Goal: Task Accomplishment & Management: Manage account settings

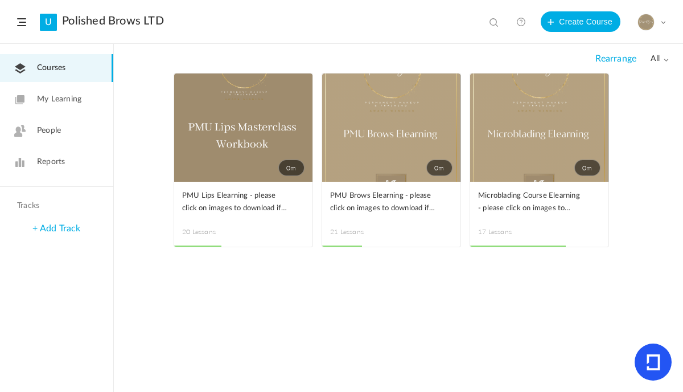
click at [60, 139] on link "People" at bounding box center [56, 131] width 113 height 28
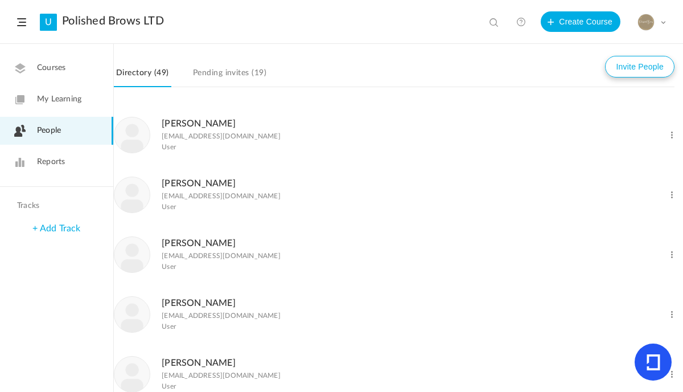
click at [633, 76] on button "Invite People" at bounding box center [639, 67] width 69 height 22
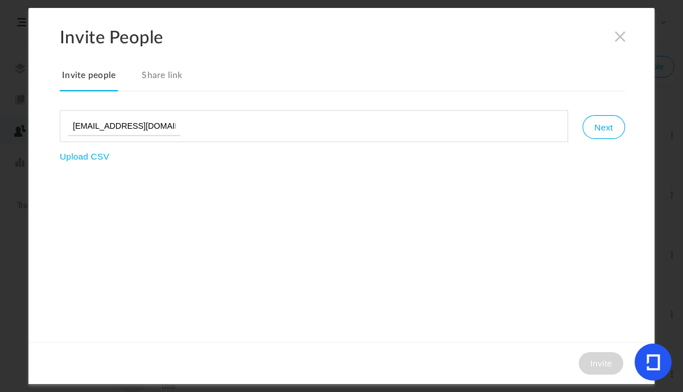
type input "[EMAIL_ADDRESS][DOMAIN_NAME]"
click at [619, 129] on button "Next" at bounding box center [603, 127] width 42 height 24
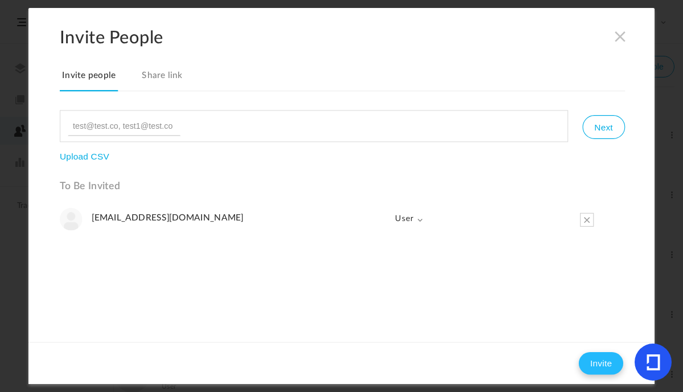
click at [596, 361] on button "Invite" at bounding box center [601, 363] width 44 height 23
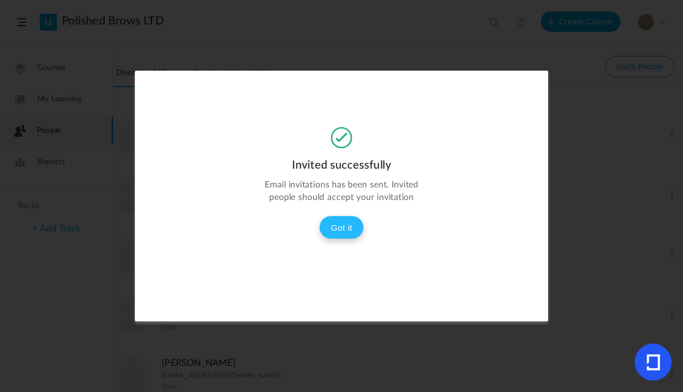
click at [348, 234] on button "Got it" at bounding box center [341, 227] width 44 height 23
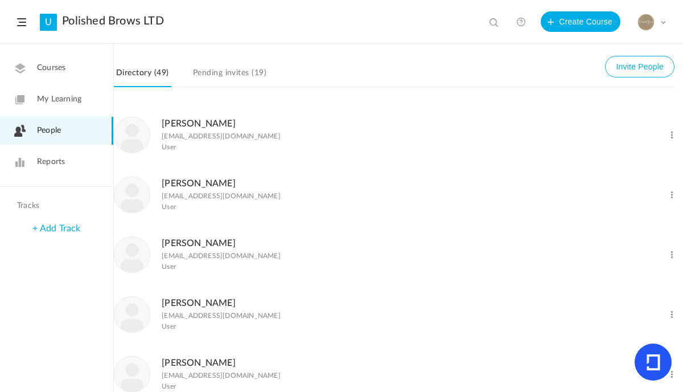
click at [56, 158] on span "Reports" at bounding box center [51, 162] width 28 height 12
click at [42, 166] on span "Reports" at bounding box center [51, 162] width 28 height 12
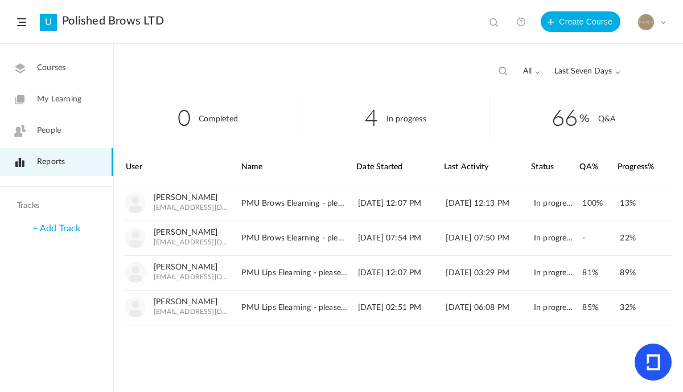
click at [606, 73] on span "Last Seven Days" at bounding box center [587, 72] width 66 height 10
click at [544, 96] on link "All Time" at bounding box center [566, 95] width 107 height 21
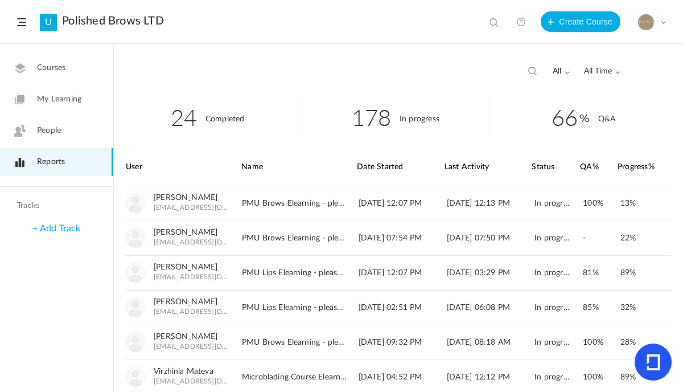
click at [514, 65] on div "all All Completed In Progress All Time All Time Last Seven Days Custom Range" at bounding box center [398, 69] width 569 height 51
click at [394, 73] on div "all All Completed In Progress All Time All Time Last Seven Days Custom Range" at bounding box center [398, 69] width 569 height 51
click at [190, 197] on link "[PERSON_NAME]" at bounding box center [186, 198] width 64 height 10
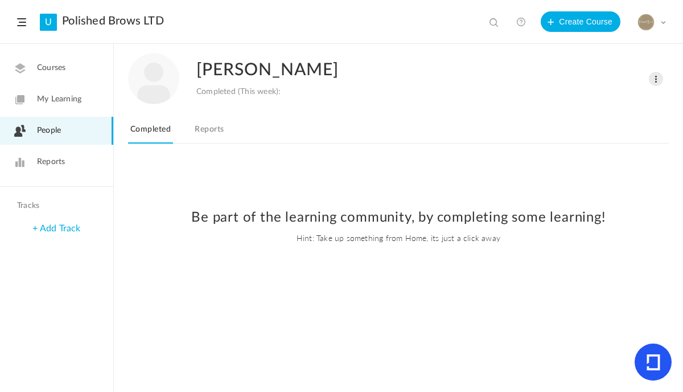
click at [210, 131] on link "Reports" at bounding box center [209, 133] width 34 height 22
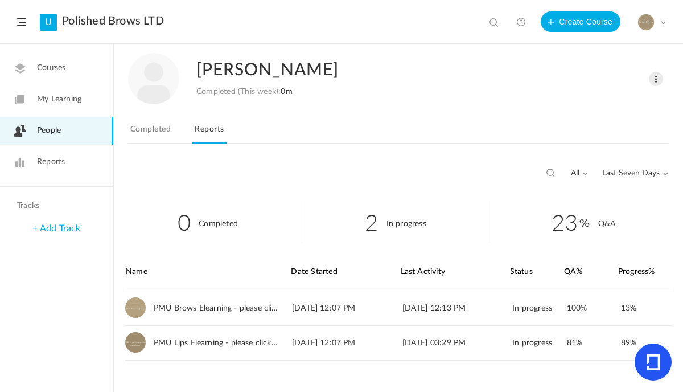
click at [625, 173] on span "Last Seven Days" at bounding box center [635, 173] width 66 height 10
click at [593, 202] on link "All Time" at bounding box center [614, 197] width 107 height 21
click at [569, 101] on div "Charl Rosenberg Completed (This week): 0m Change Role Delete User" at bounding box center [398, 78] width 541 height 51
click at [660, 24] on span at bounding box center [663, 22] width 6 height 6
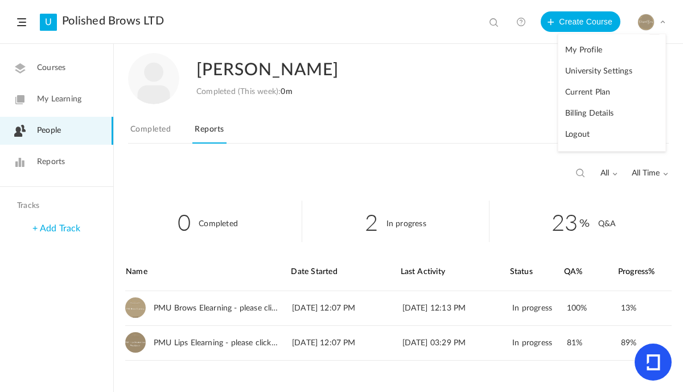
click at [421, 91] on div "Charl Rosenberg Completed (This week): 0m Change Role Delete User" at bounding box center [398, 78] width 541 height 51
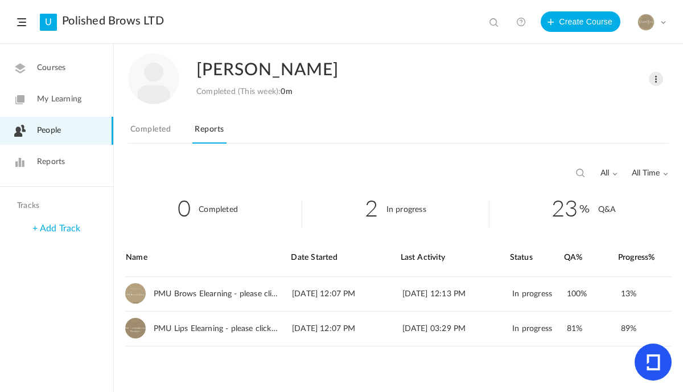
click at [69, 135] on link "People" at bounding box center [56, 131] width 113 height 28
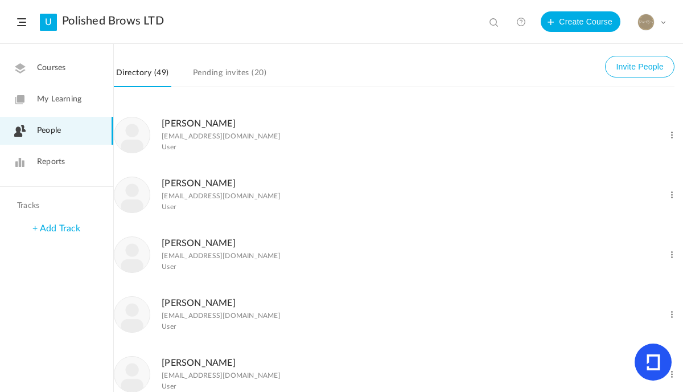
click at [205, 363] on link "[PERSON_NAME]" at bounding box center [199, 362] width 74 height 9
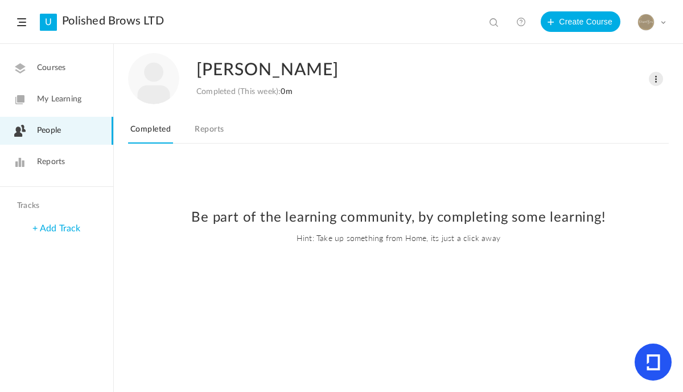
click at [211, 124] on link "Reports" at bounding box center [209, 133] width 34 height 22
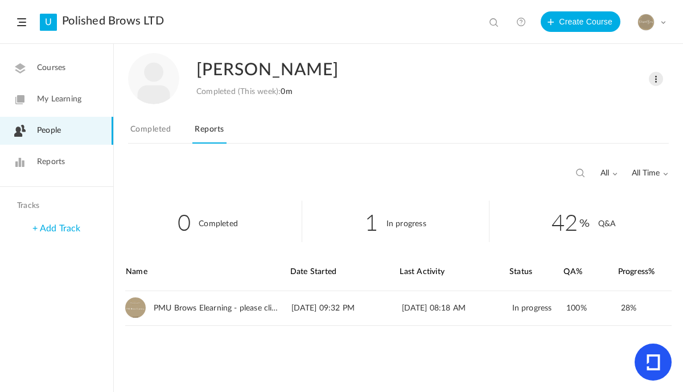
click at [62, 131] on link "People" at bounding box center [56, 131] width 113 height 28
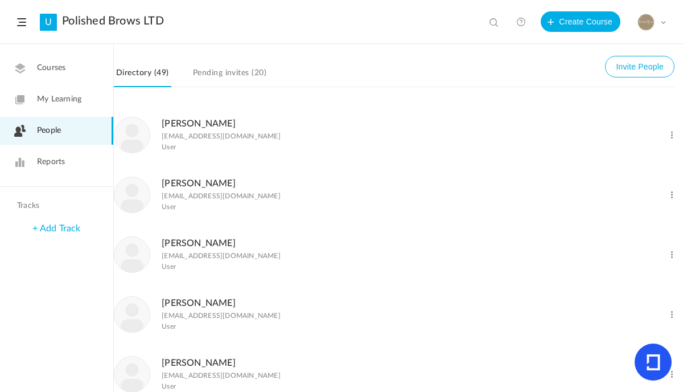
click at [63, 162] on span "Reports" at bounding box center [51, 162] width 28 height 12
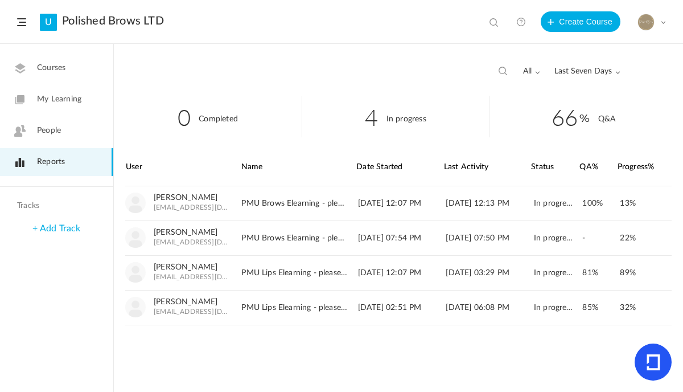
click at [611, 73] on span "Last Seven Days" at bounding box center [587, 72] width 66 height 10
click at [549, 93] on link "All Time" at bounding box center [566, 95] width 107 height 21
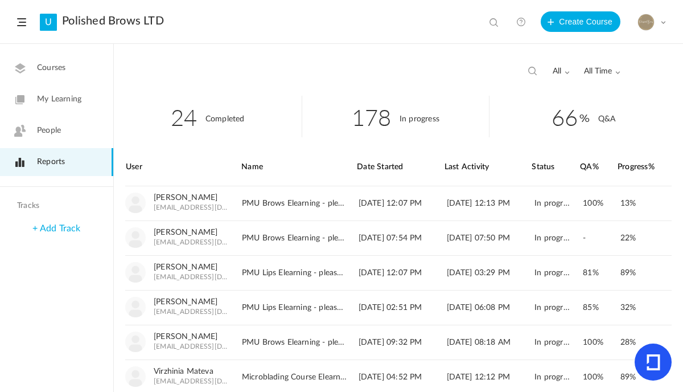
click at [387, 50] on div "all All Completed In Progress All Time All Time Last Seven Days Custom Range" at bounding box center [398, 69] width 569 height 51
click at [410, 17] on header "U Polished Brows LTD View all No results Create Course My Profile University Se…" at bounding box center [341, 22] width 683 height 44
click at [323, 88] on div "all All Completed In Progress All Time All Time Last Seven Days Custom Range" at bounding box center [398, 69] width 569 height 51
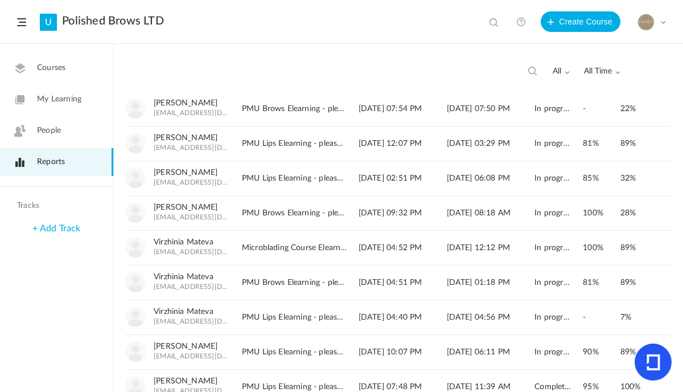
scroll to position [130, 0]
click at [274, 322] on div "PMU Lips Elearning - please click on images to download if not visible" at bounding box center [299, 316] width 114 height 23
click at [656, 313] on link "View" at bounding box center [652, 316] width 19 height 20
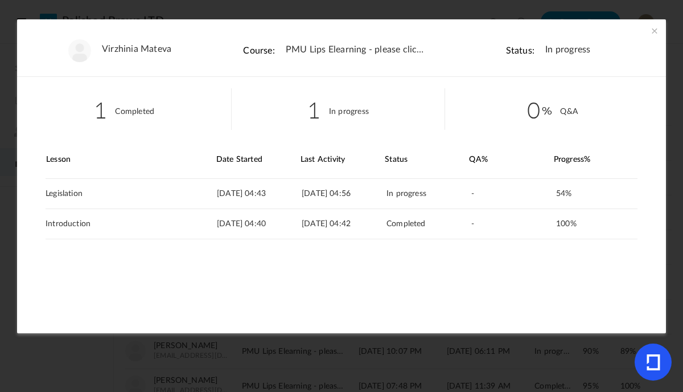
click at [649, 31] on span at bounding box center [654, 30] width 11 height 11
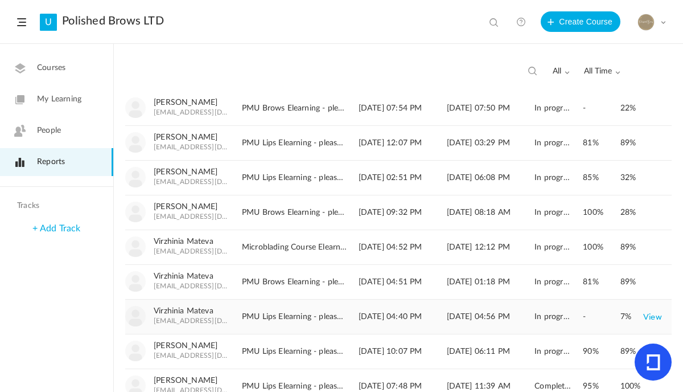
click at [651, 317] on link "View" at bounding box center [652, 316] width 19 height 20
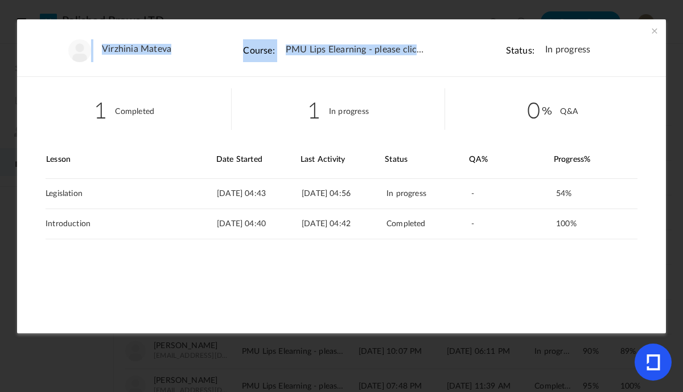
click at [653, 36] on div "Virzhinia Mateva Course: PMU Lips Elearning - please click on images to downloa…" at bounding box center [341, 175] width 649 height 313
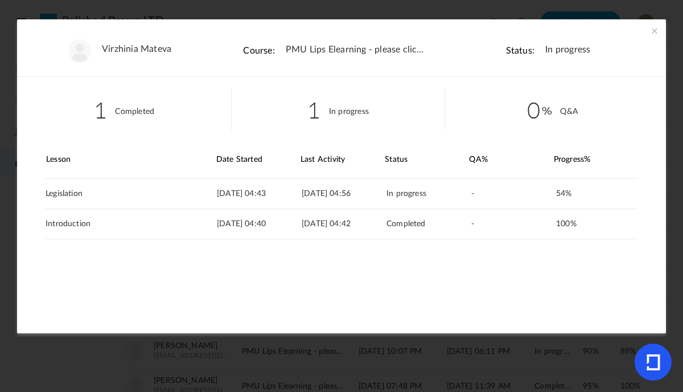
click at [654, 32] on span at bounding box center [654, 30] width 11 height 11
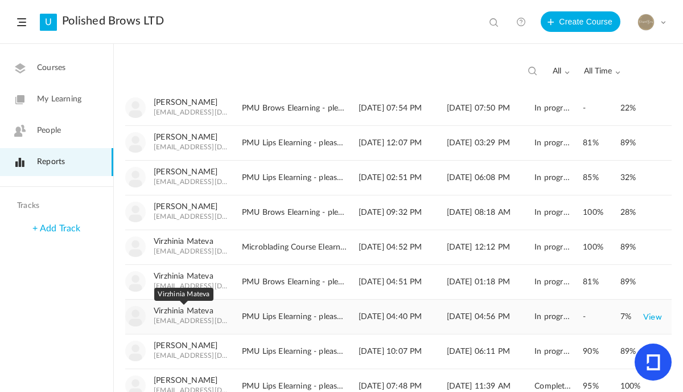
click at [198, 310] on link "Virzhinia Mateva" at bounding box center [184, 311] width 60 height 10
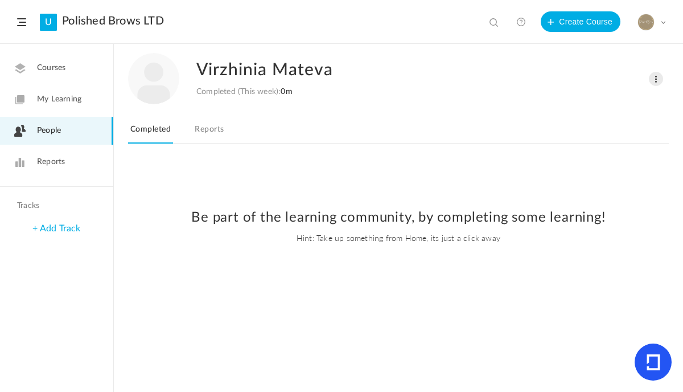
click at [212, 134] on link "Reports" at bounding box center [209, 133] width 34 height 22
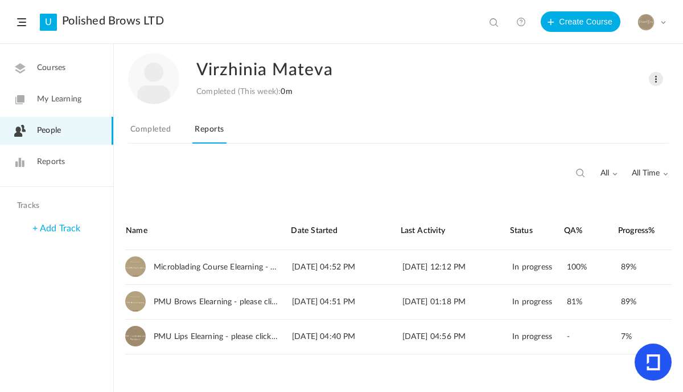
scroll to position [43, 0]
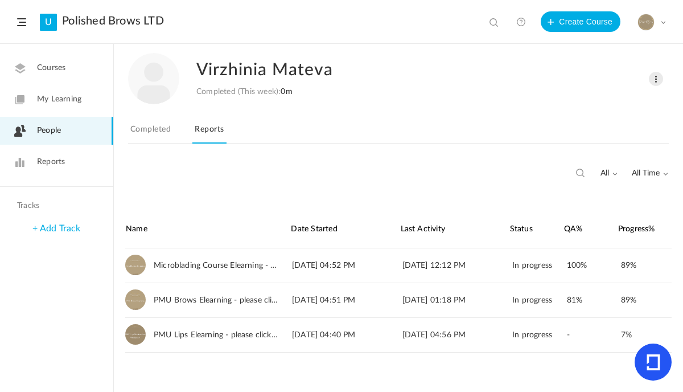
click at [67, 130] on link "People" at bounding box center [56, 131] width 113 height 28
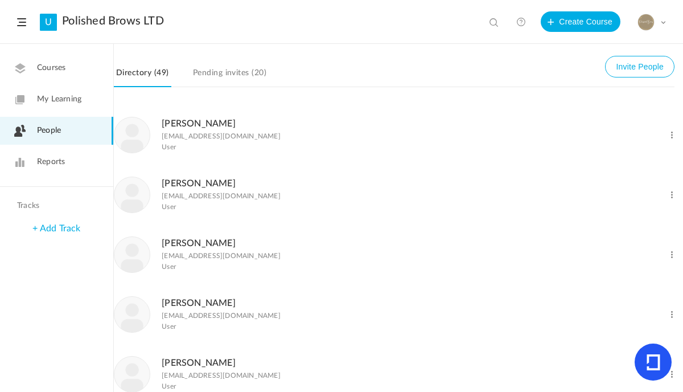
click at [207, 243] on link "[PERSON_NAME]" at bounding box center [199, 243] width 74 height 9
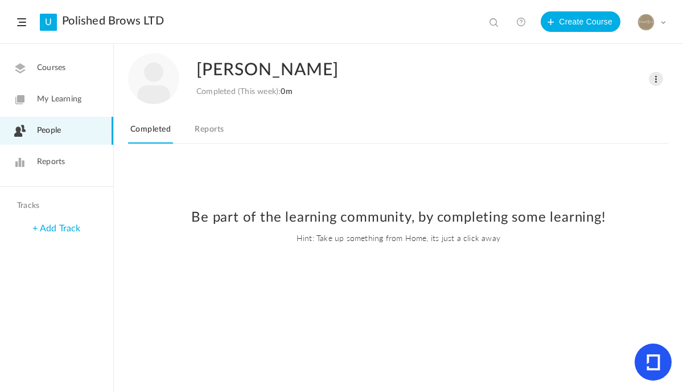
click at [216, 122] on link "Reports" at bounding box center [209, 133] width 34 height 22
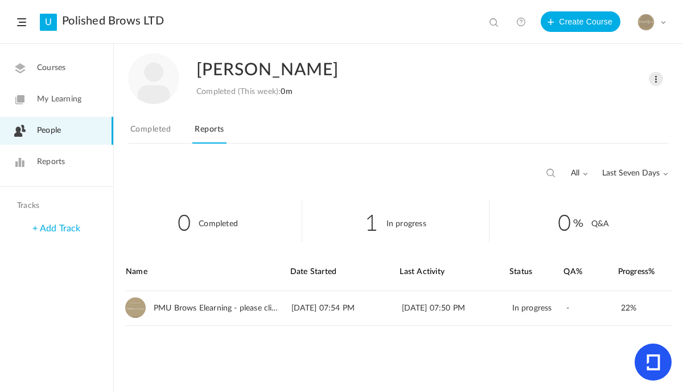
click at [56, 131] on span "People" at bounding box center [49, 131] width 24 height 12
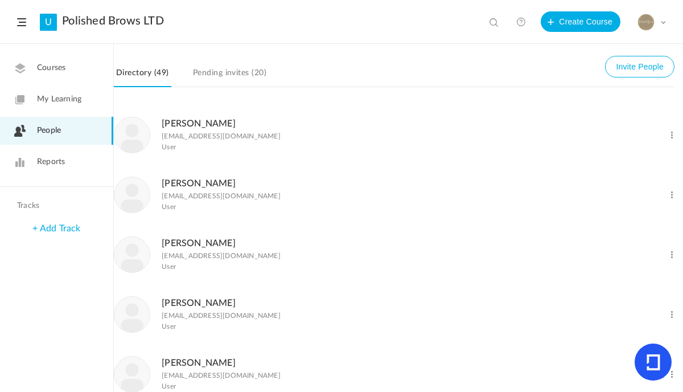
click at [409, 72] on nav "Directory (49) Invite People Pending invites (20)" at bounding box center [394, 75] width 561 height 23
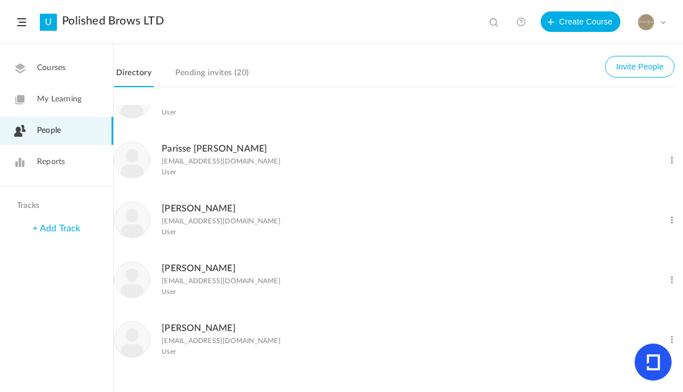
scroll to position [2144, 0]
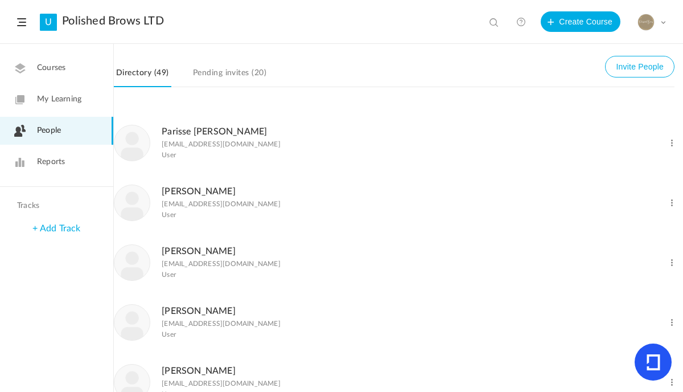
click at [209, 256] on link "[PERSON_NAME]" at bounding box center [199, 250] width 74 height 9
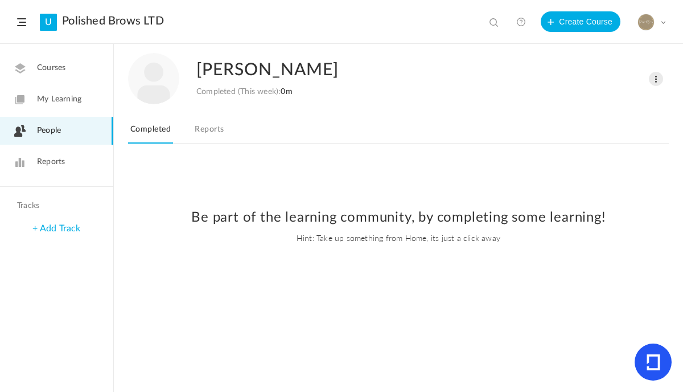
click at [202, 136] on link "Reports" at bounding box center [209, 133] width 34 height 22
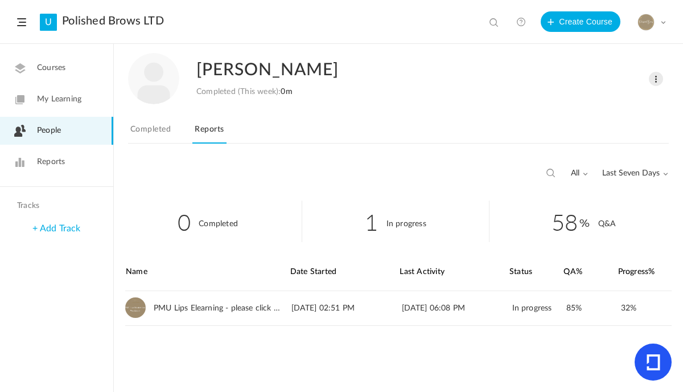
click at [664, 23] on span at bounding box center [663, 22] width 6 height 6
click at [584, 139] on link "Logout" at bounding box center [611, 134] width 107 height 21
